Goal: Task Accomplishment & Management: Complete application form

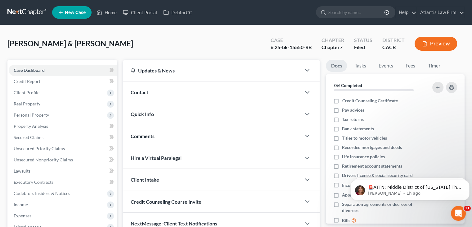
click at [17, 11] on link at bounding box center [27, 12] width 40 height 11
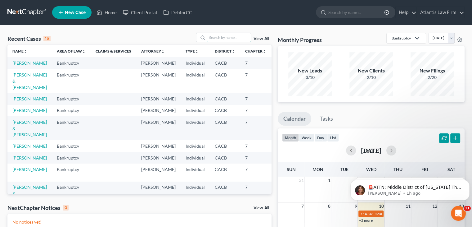
click at [213, 36] on input "search" at bounding box center [228, 37] width 43 height 9
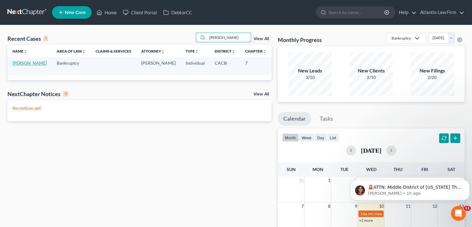
type input "[PERSON_NAME]"
click at [21, 66] on link "[PERSON_NAME]" at bounding box center [29, 62] width 34 height 5
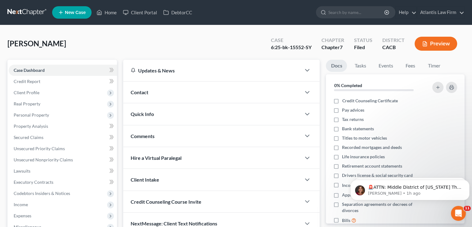
scroll to position [62, 0]
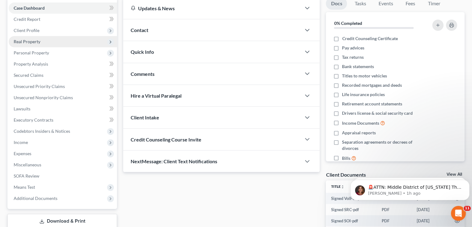
click at [25, 43] on span "Real Property" at bounding box center [27, 41] width 27 height 5
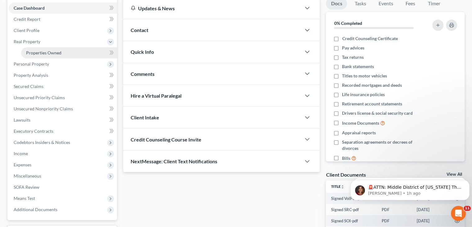
click at [31, 51] on span "Properties Owned" at bounding box center [43, 52] width 35 height 5
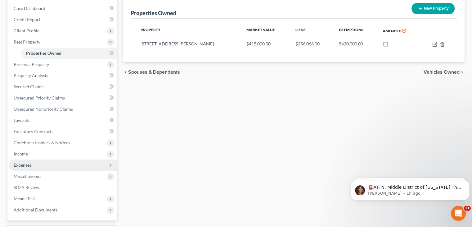
scroll to position [62, 0]
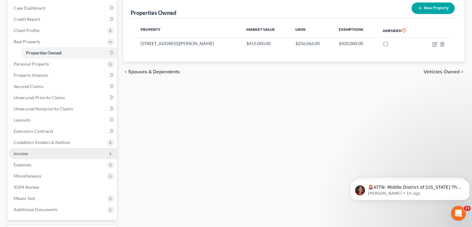
click at [22, 155] on span "Income" at bounding box center [21, 153] width 14 height 5
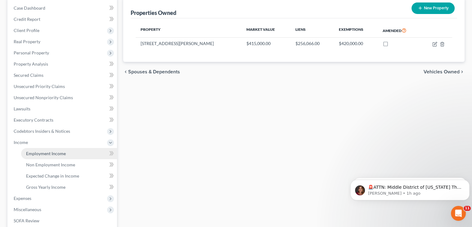
click at [30, 152] on span "Employment Income" at bounding box center [46, 153] width 40 height 5
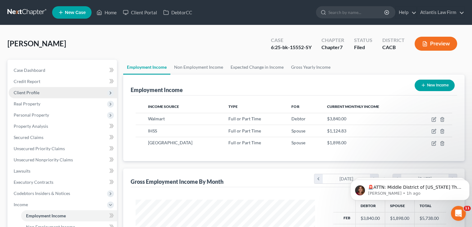
click at [28, 94] on span "Client Profile" at bounding box center [27, 92] width 26 height 5
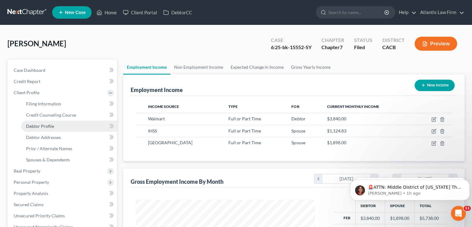
click at [44, 128] on link "Debtor Profile" at bounding box center [69, 125] width 96 height 11
select select "1"
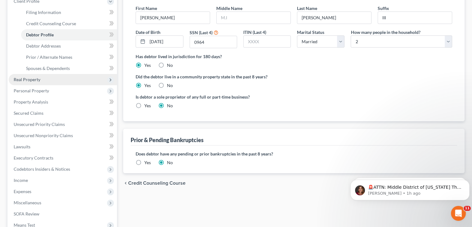
scroll to position [93, 0]
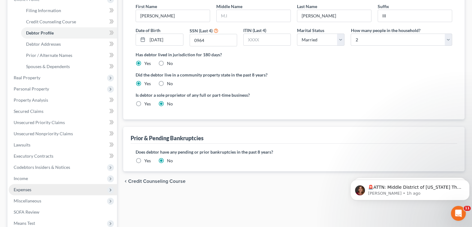
click at [32, 191] on span "Expenses" at bounding box center [63, 189] width 108 height 11
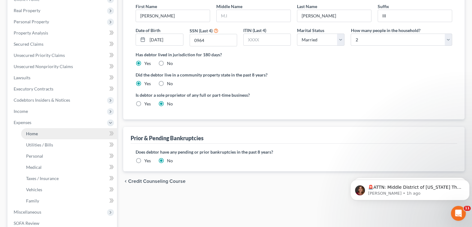
click at [34, 135] on span "Home" at bounding box center [32, 133] width 12 height 5
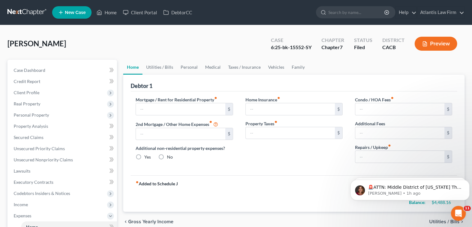
type input "1,744.00"
type input "0.00"
radio input "true"
type input "0.00"
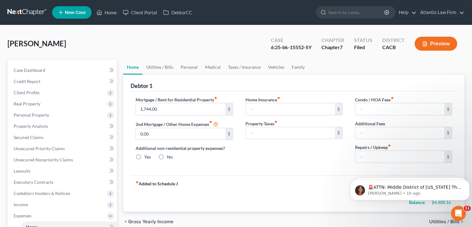
type input "0.00"
type input "20.00"
click at [160, 69] on link "Utilities / Bills" at bounding box center [160, 67] width 34 height 15
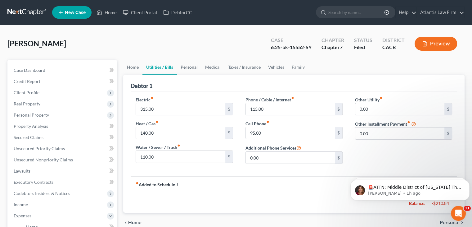
click at [193, 66] on link "Personal" at bounding box center [189, 67] width 25 height 15
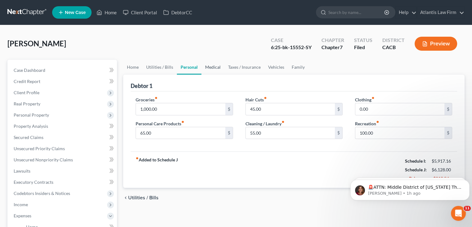
click at [212, 66] on link "Medical" at bounding box center [213, 67] width 23 height 15
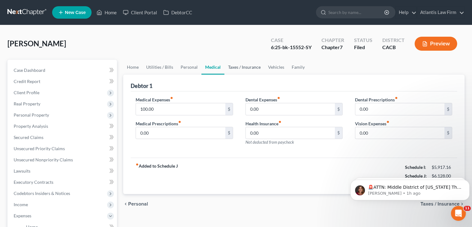
click at [244, 67] on link "Taxes / Insurance" at bounding box center [245, 67] width 40 height 15
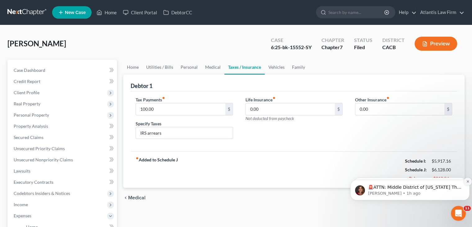
click at [468, 184] on button "Dismiss notification" at bounding box center [468, 181] width 8 height 8
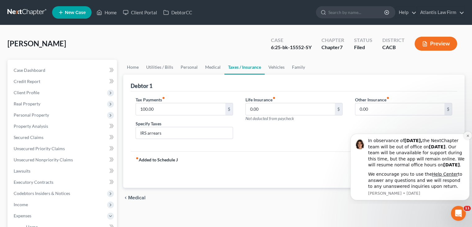
click at [467, 134] on icon "Dismiss notification" at bounding box center [467, 135] width 3 height 3
